Goal: Task Accomplishment & Management: Manage account settings

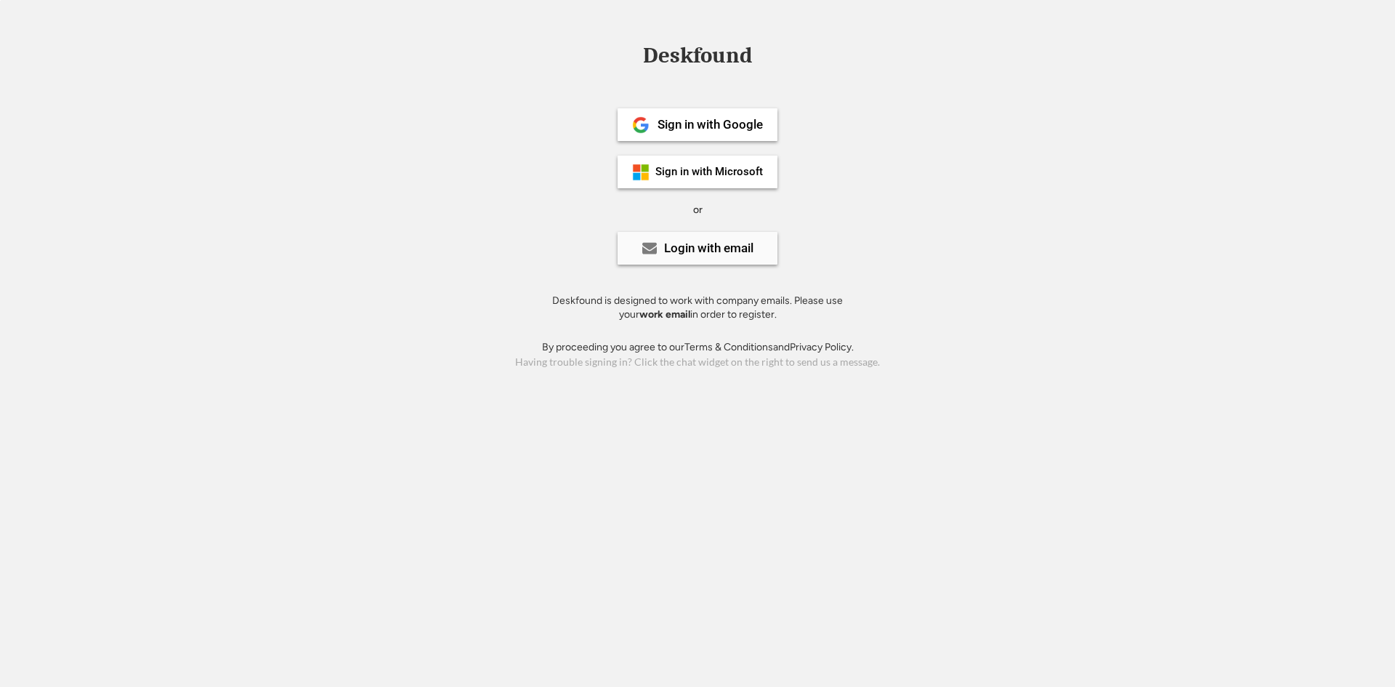
click at [684, 238] on div "Login with email" at bounding box center [697, 248] width 160 height 33
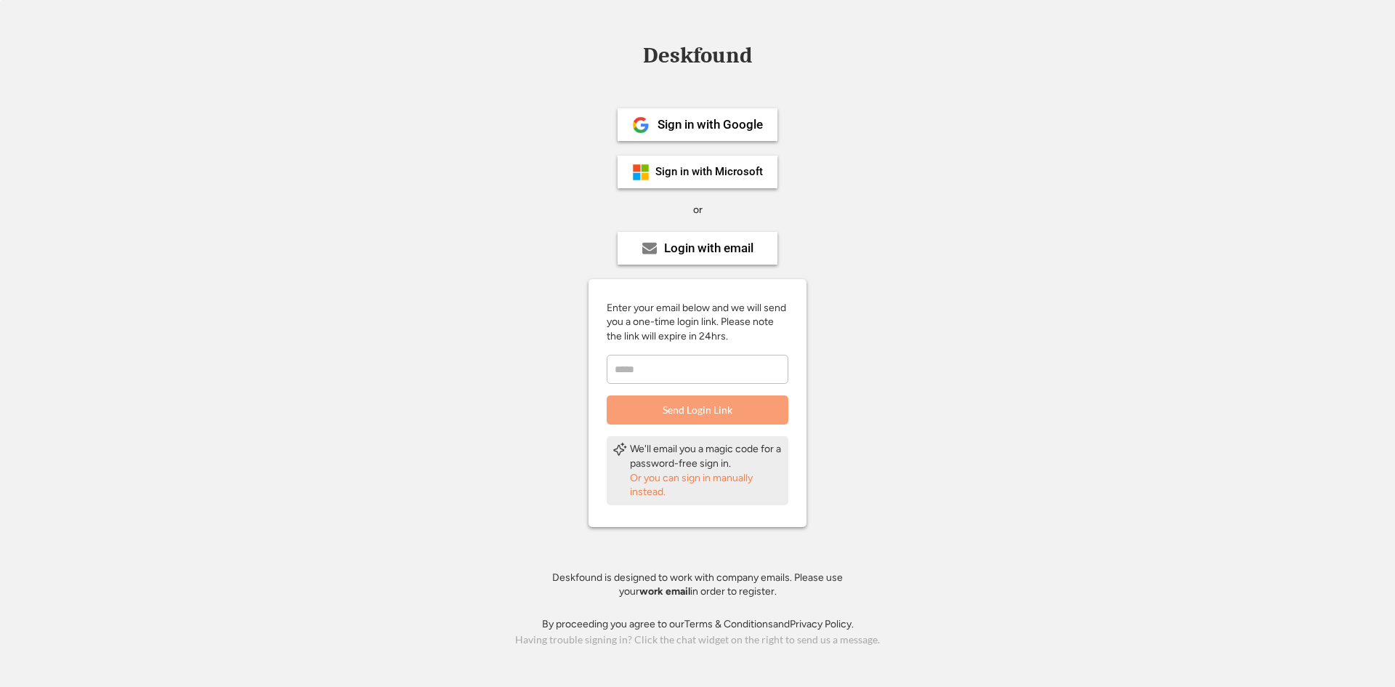
click at [681, 185] on div "Sign in with Microsoft" at bounding box center [697, 171] width 160 height 33
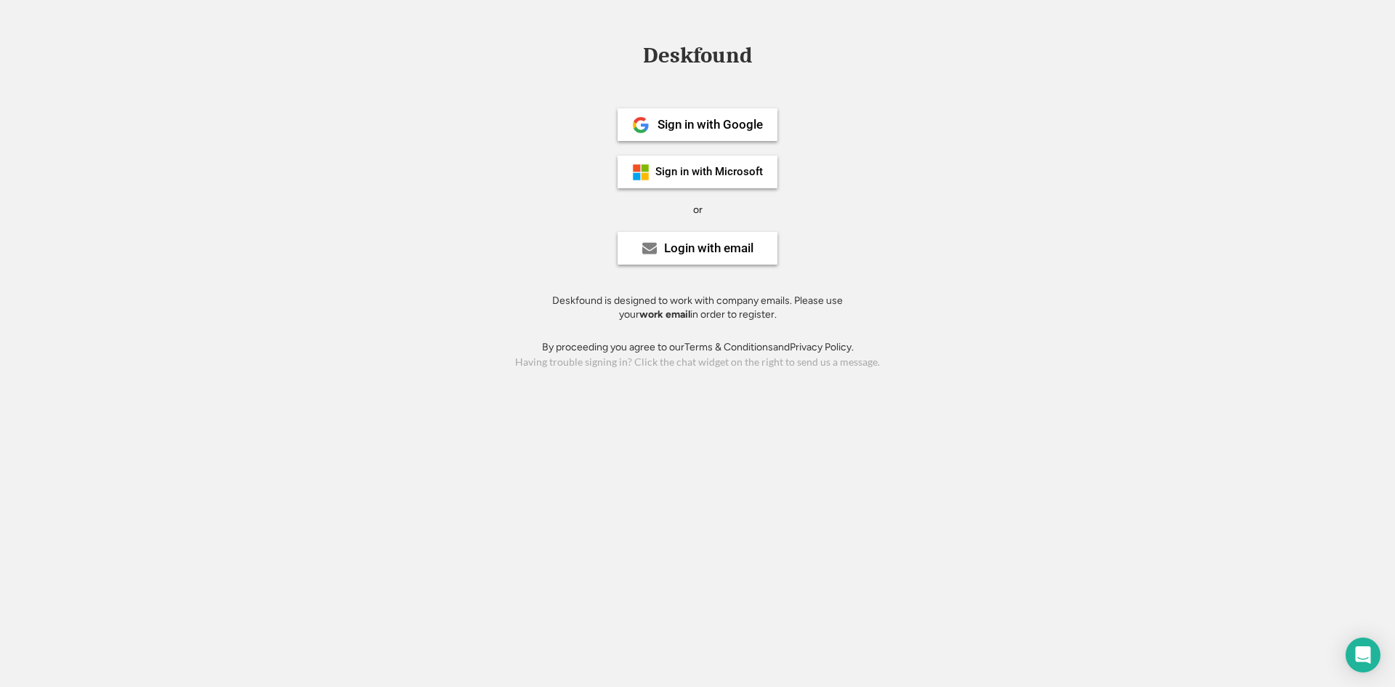
click at [710, 188] on div "Sign in with Google Sign in with Microsoft or Login with email Deskfound is des…" at bounding box center [697, 209] width 327 height 261
click at [713, 171] on div "Sign in with Microsoft" at bounding box center [709, 171] width 108 height 11
